Goal: Information Seeking & Learning: Check status

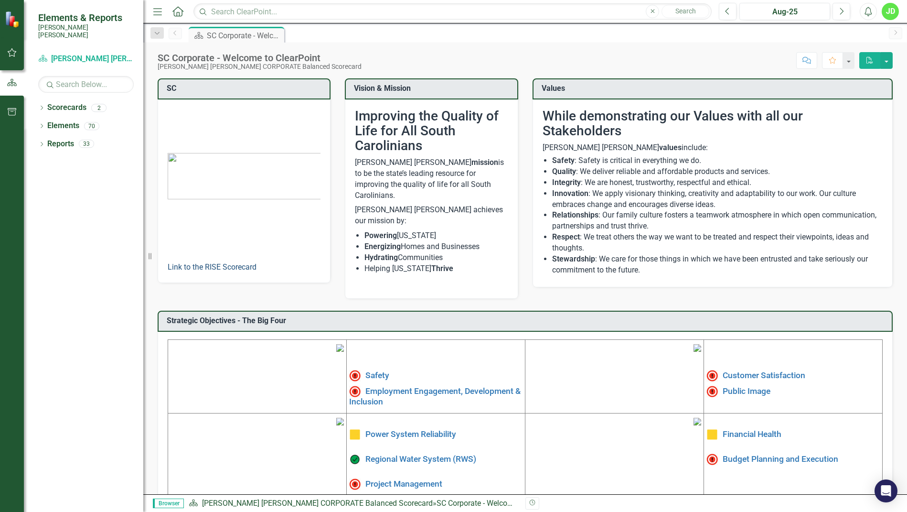
click at [220, 265] on link "Link to the RISE Scorecard" at bounding box center [212, 266] width 89 height 9
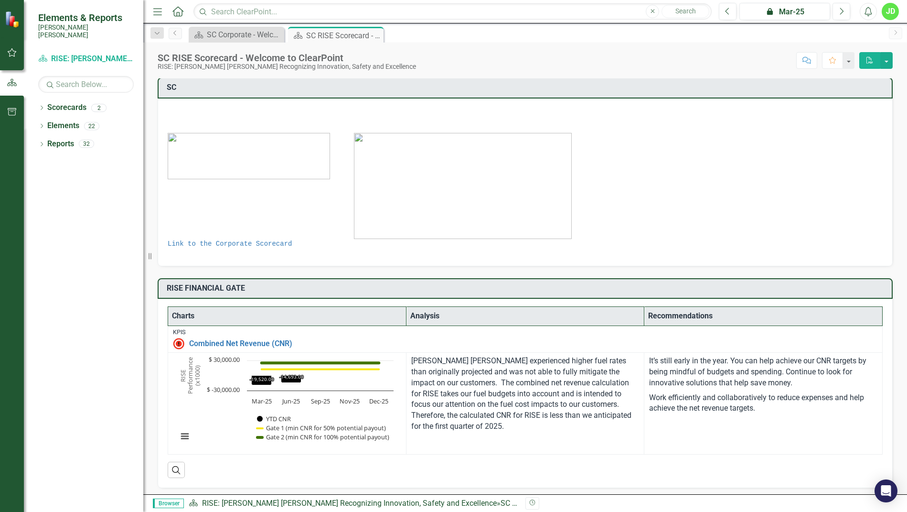
scroll to position [1, 0]
click at [266, 243] on link "Link to the Corporate Scorecard" at bounding box center [230, 243] width 124 height 8
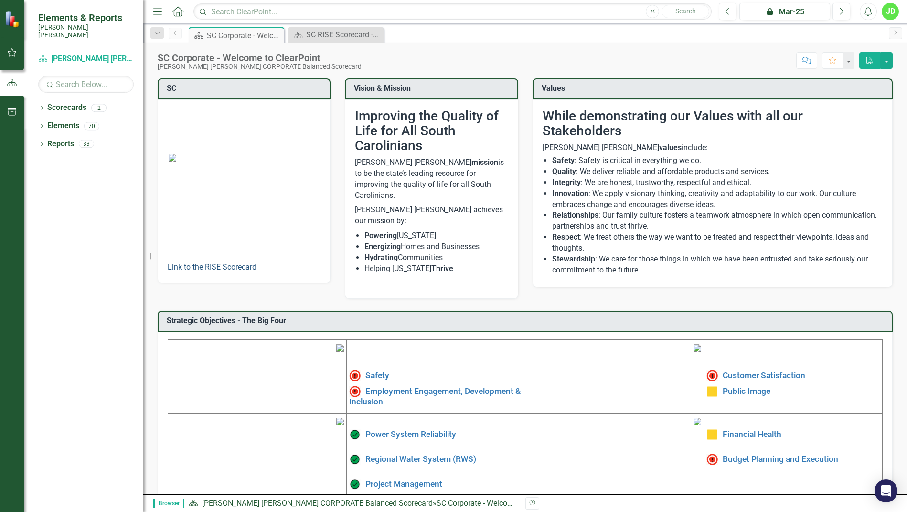
click at [220, 262] on link "Link to the RISE Scorecard" at bounding box center [212, 266] width 89 height 9
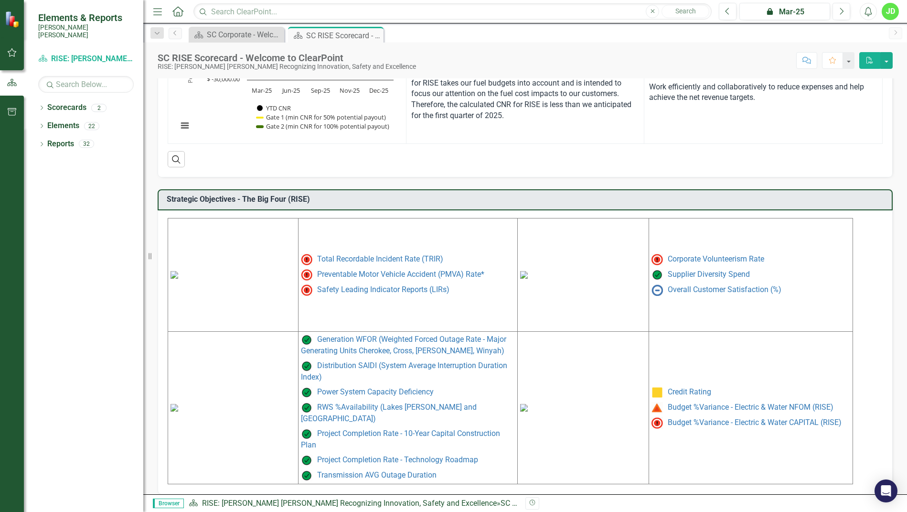
scroll to position [311, 0]
click at [354, 260] on link "Total Recordable Incident Rate (TRIR)" at bounding box center [380, 259] width 126 height 9
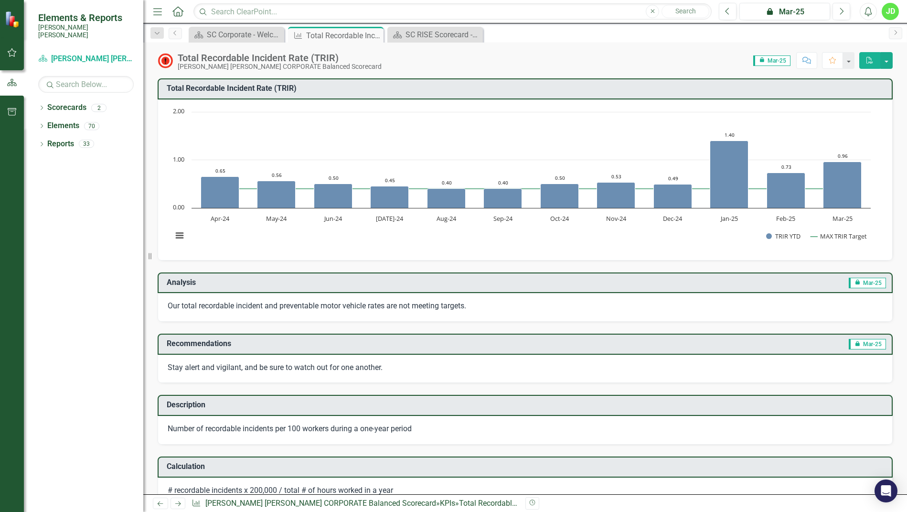
click at [412, 87] on h3 "Total Recordable Incident Rate (TRIR)​" at bounding box center [527, 88] width 720 height 9
click at [275, 86] on h3 "Total Recordable Incident Rate (TRIR)​" at bounding box center [527, 88] width 720 height 9
drag, startPoint x: 221, startPoint y: 66, endPoint x: 354, endPoint y: 36, distance: 135.6
click at [221, 65] on div "[PERSON_NAME] [PERSON_NAME] CORPORATE Balanced Scorecard" at bounding box center [280, 66] width 204 height 7
click at [428, 33] on div "SC RISE Scorecard - Welcome to ClearPoint" at bounding box center [437, 35] width 63 height 12
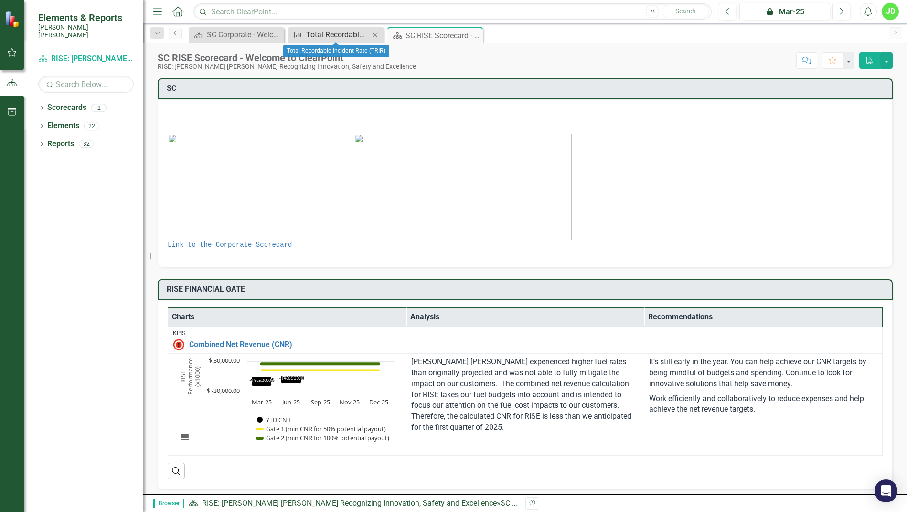
click at [316, 33] on div "Total Recordable Incident Rate (TRIR)" at bounding box center [337, 35] width 63 height 12
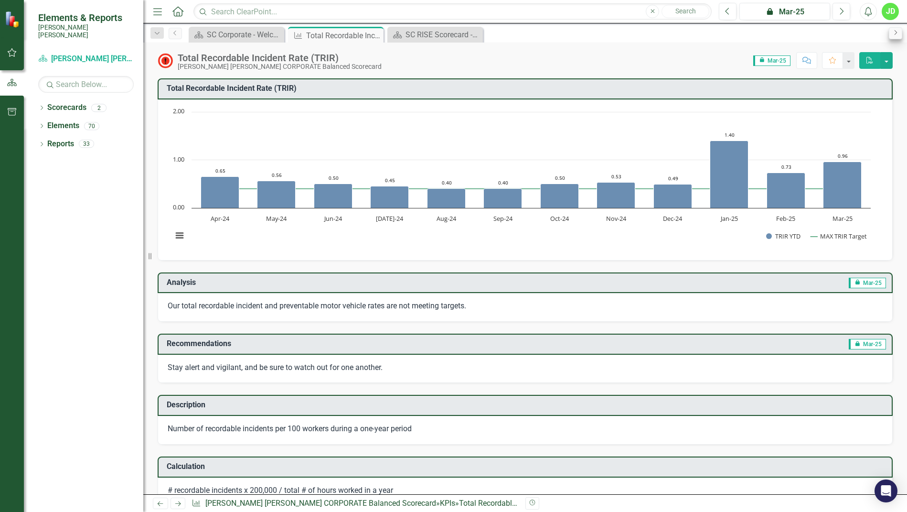
click at [897, 31] on icon "Next" at bounding box center [896, 33] width 8 height 6
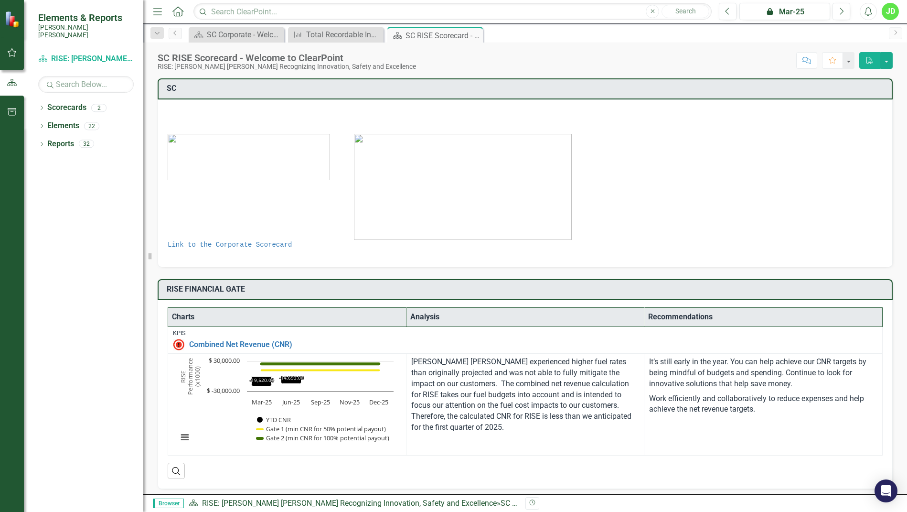
click at [894, 31] on icon "Next" at bounding box center [896, 33] width 8 height 6
click at [71, 102] on link "Scorecards" at bounding box center [66, 107] width 39 height 11
click at [252, 35] on div "SC Corporate - Welcome to ClearPoint" at bounding box center [238, 35] width 63 height 12
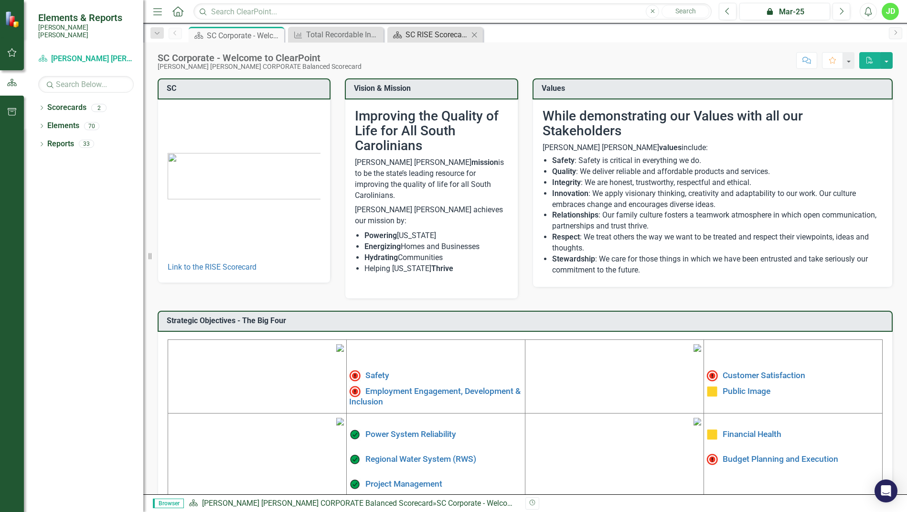
click at [427, 39] on div "SC RISE Scorecard - Welcome to ClearPoint" at bounding box center [437, 35] width 63 height 12
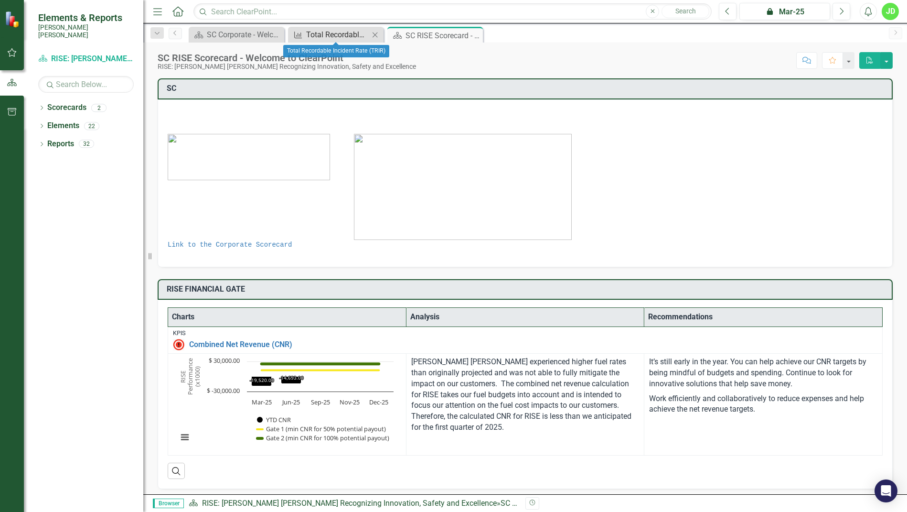
click at [357, 37] on div "Total Recordable Incident Rate (TRIR)" at bounding box center [337, 35] width 63 height 12
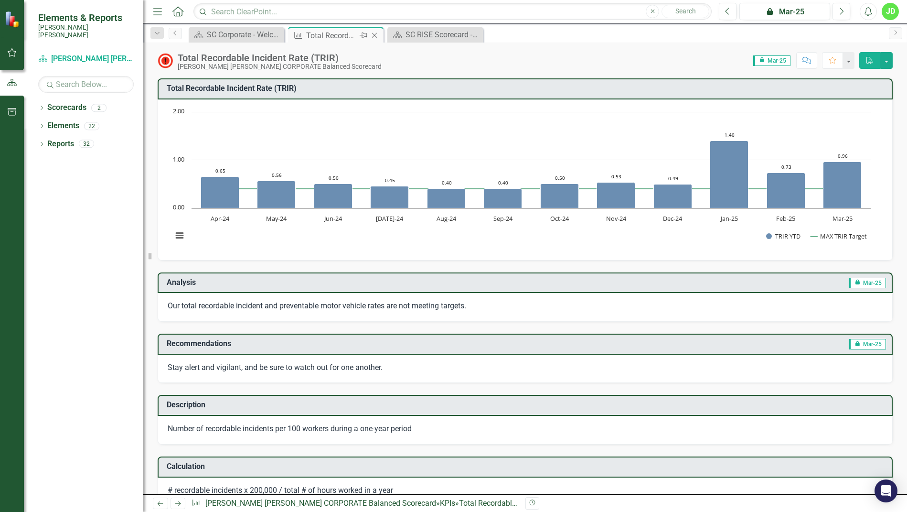
click at [334, 31] on div "Total Recordable Incident Rate (TRIR)" at bounding box center [331, 36] width 51 height 12
click at [158, 34] on icon "button" at bounding box center [157, 33] width 5 height 2
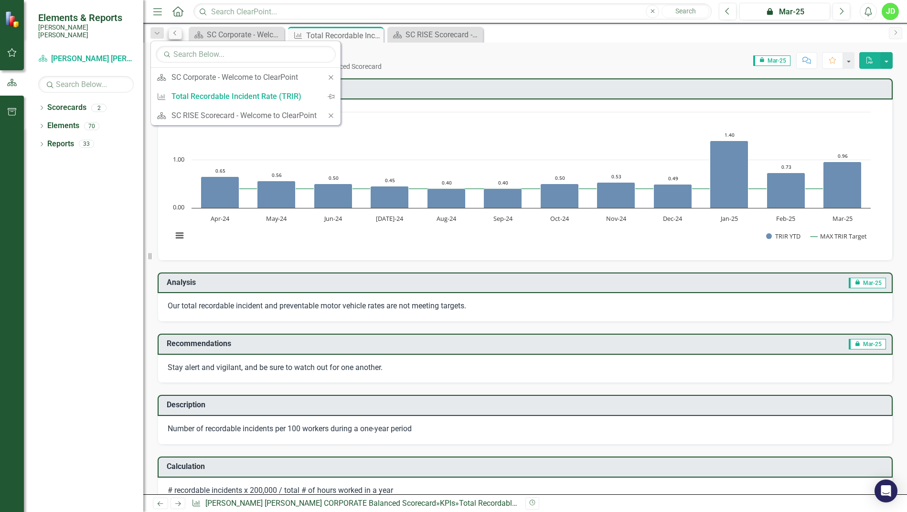
click at [174, 34] on icon "Previous" at bounding box center [176, 33] width 8 height 6
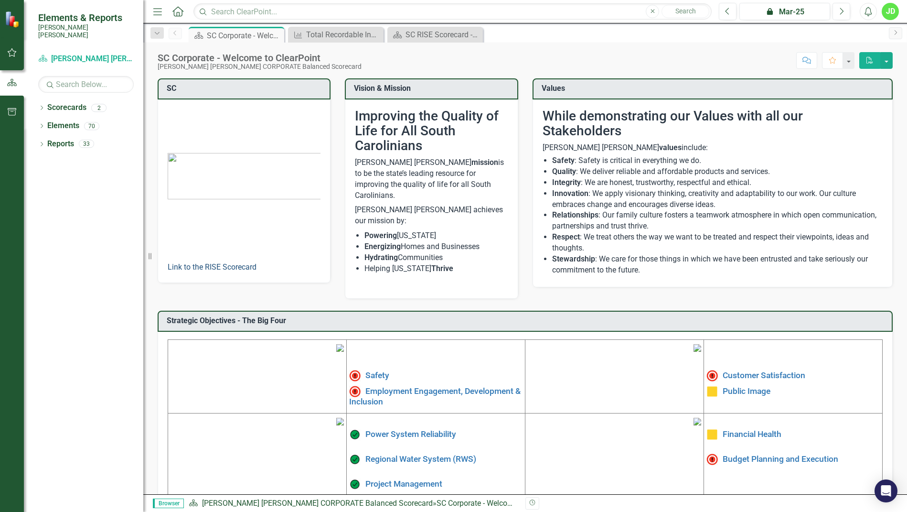
click at [234, 262] on link "Link to the RISE Scorecard" at bounding box center [212, 266] width 89 height 9
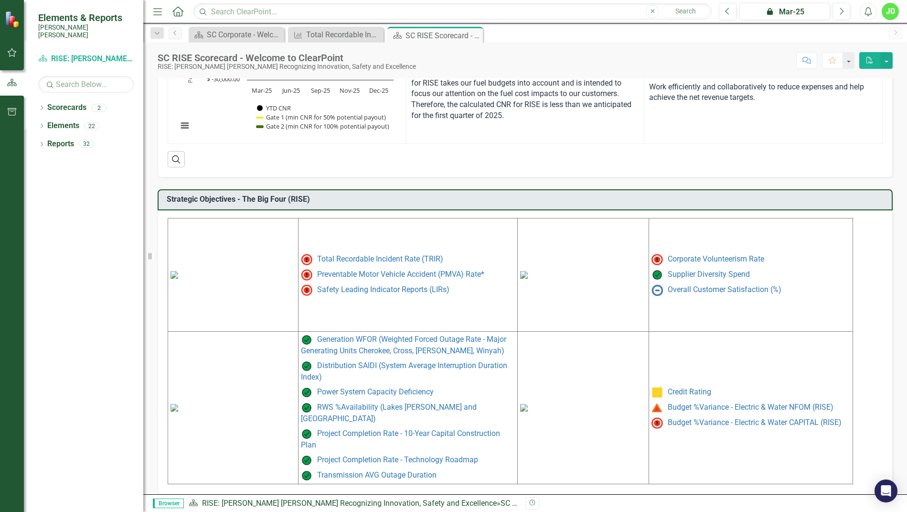
scroll to position [311, 0]
click at [351, 275] on link "Preventable Motor Vehicle Accident (PMVA) Rate*" at bounding box center [400, 274] width 167 height 9
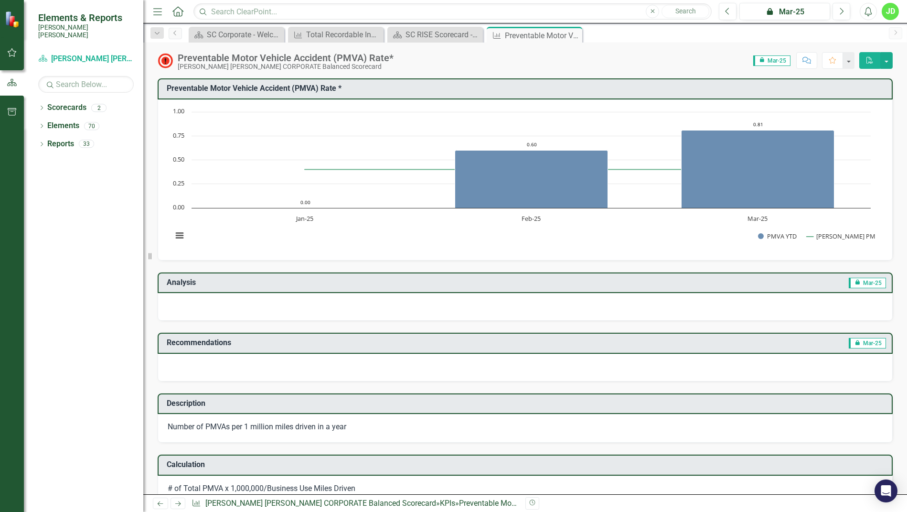
click at [169, 61] on img at bounding box center [165, 60] width 15 height 15
click at [175, 32] on icon "Previous" at bounding box center [176, 33] width 8 height 6
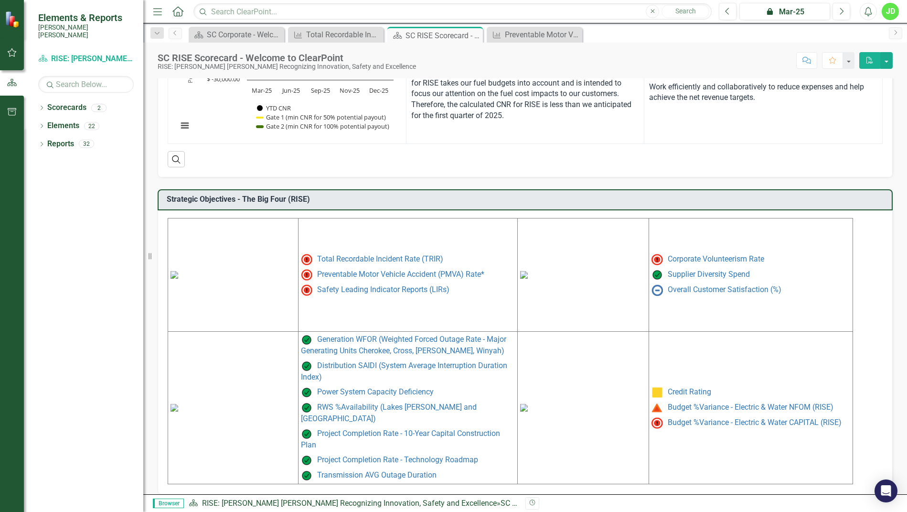
scroll to position [311, 0]
click at [393, 292] on link "Safety Leading Indicator Reports (LIRs)" at bounding box center [383, 289] width 132 height 9
